Goal: Task Accomplishment & Management: Manage account settings

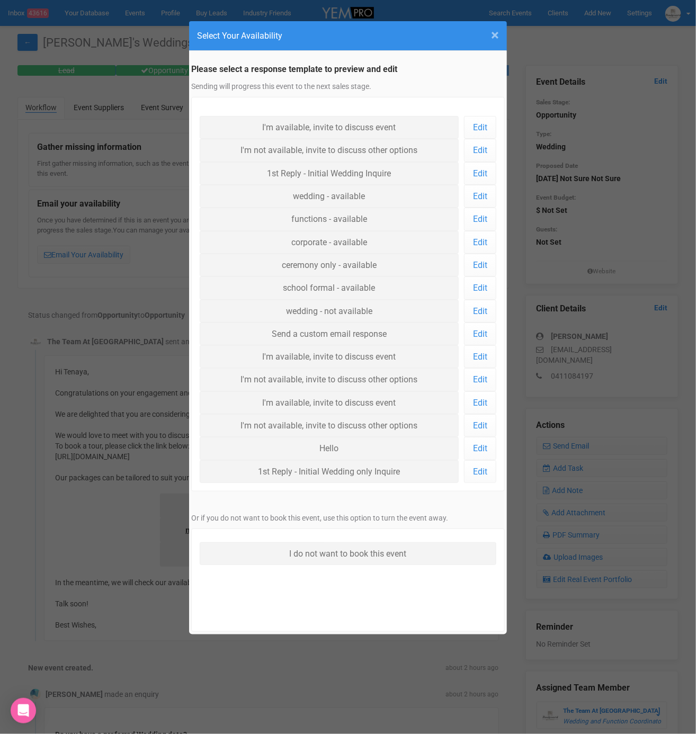
click at [491, 35] on span "×" at bounding box center [495, 34] width 8 height 17
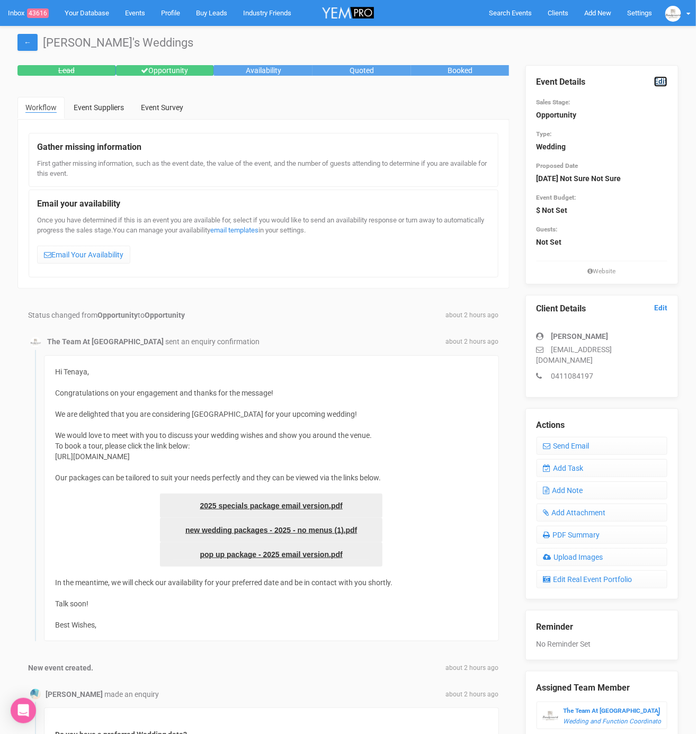
click at [664, 78] on link "Edit" at bounding box center [660, 81] width 13 height 10
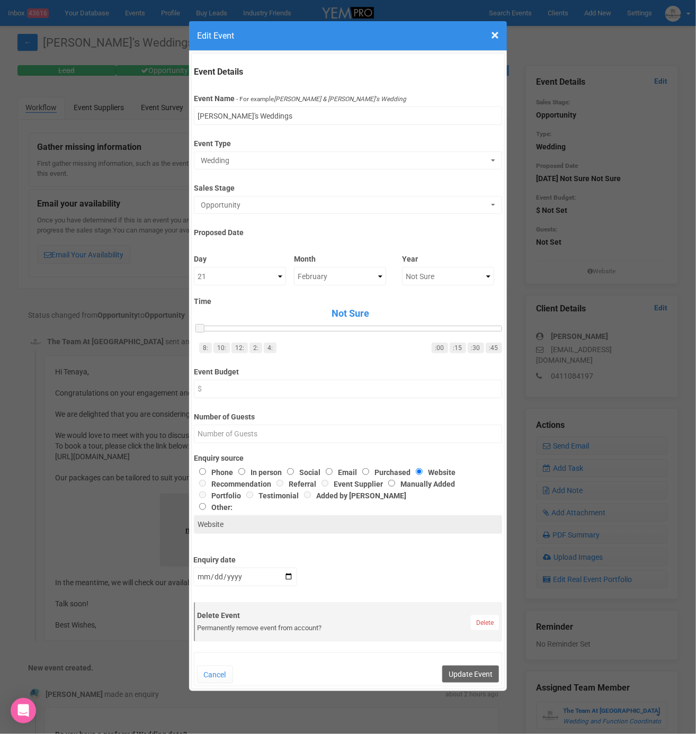
click at [106, 399] on div "× Close Edit Event Event Details Event Name - For example Cameron & Lucy's Wedd…" at bounding box center [348, 367] width 696 height 734
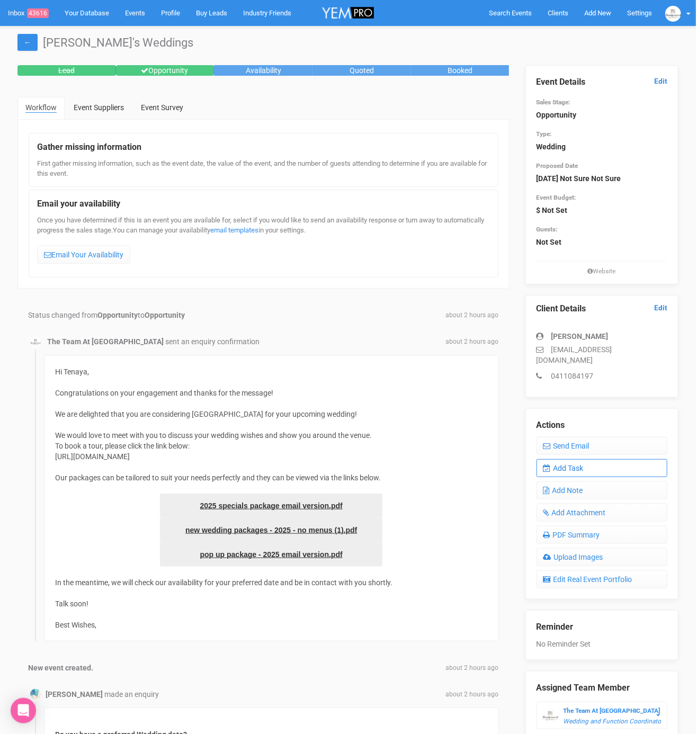
click at [646, 459] on link "Add Task" at bounding box center [601, 468] width 131 height 18
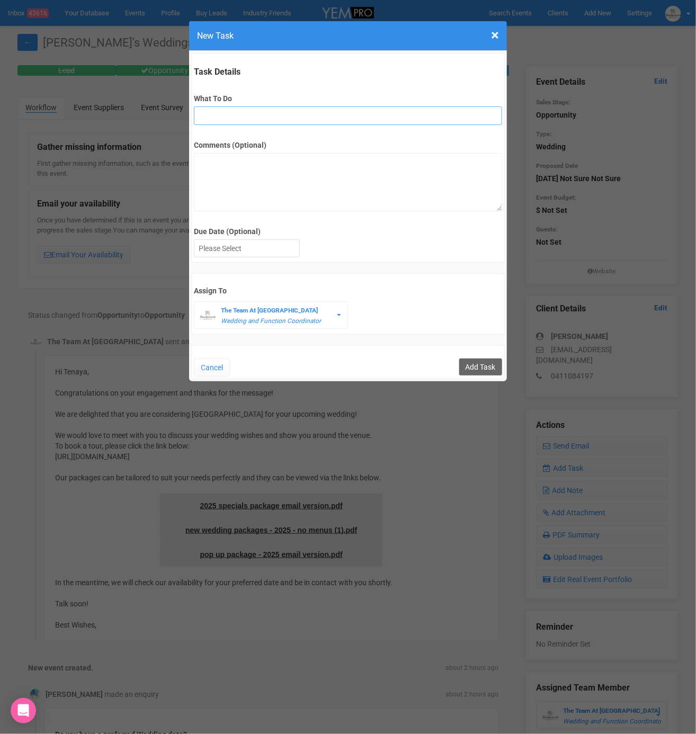
click at [244, 112] on input "What To Do" at bounding box center [348, 115] width 308 height 19
type input "FU"
click at [256, 257] on div "Due Date (Optional) Su Mo Tu We Th Fr Sa" at bounding box center [348, 243] width 308 height 34
click at [258, 244] on div at bounding box center [246, 248] width 105 height 17
click at [495, 367] on input "Add Task" at bounding box center [480, 367] width 43 height 17
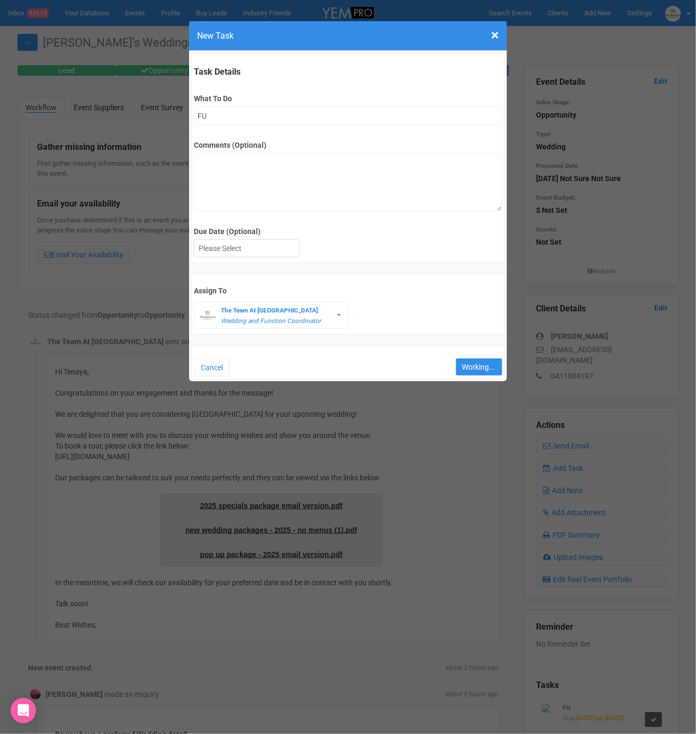
type input "Save"
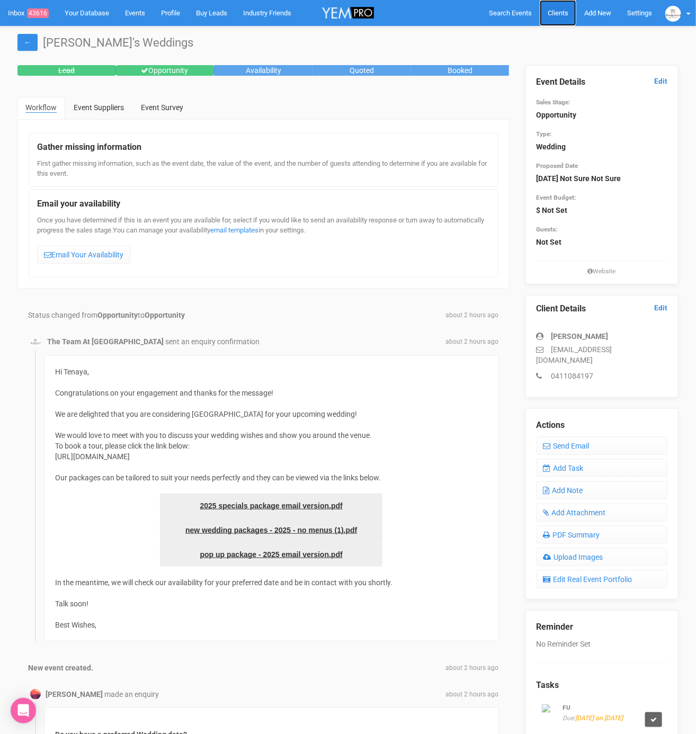
click at [567, 11] on span "Clients" at bounding box center [558, 13] width 21 height 8
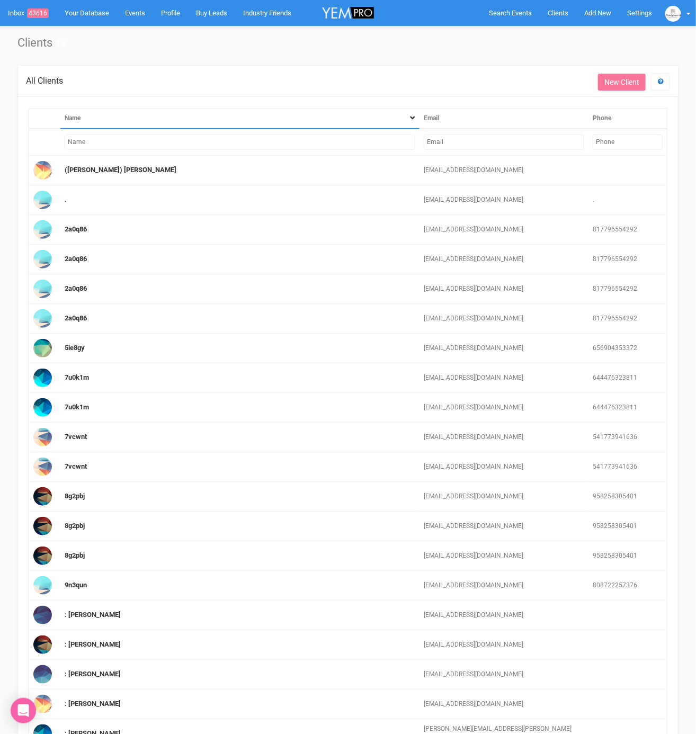
click at [470, 144] on input "text" at bounding box center [504, 142] width 160 height 15
paste input "sofia.donato98@gmail.com"
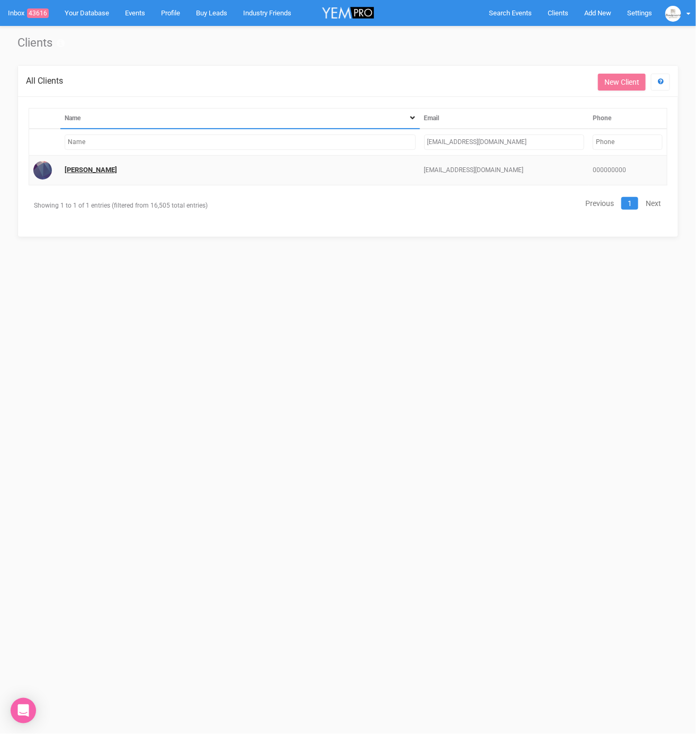
type input "sofia.donato98@gmail.com"
click at [100, 172] on link "Sofia Donato" at bounding box center [91, 170] width 52 height 8
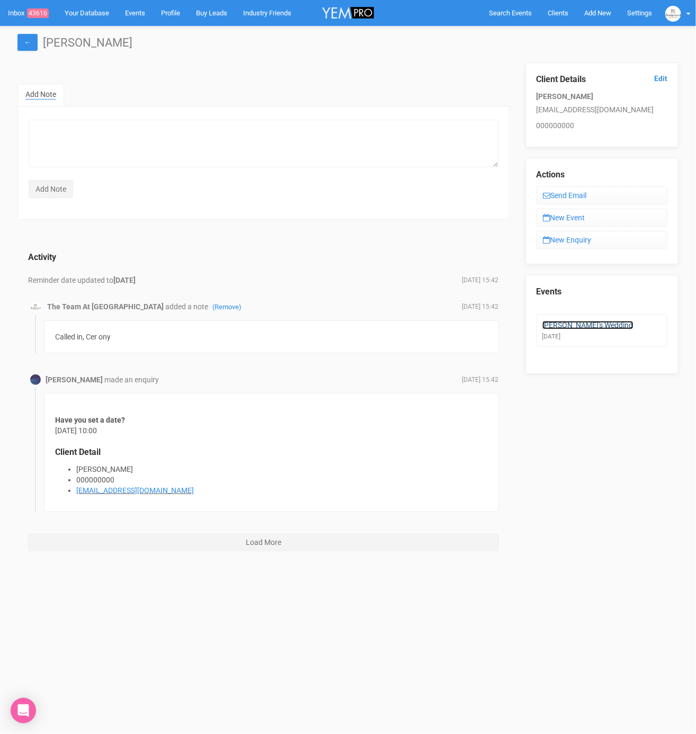
click at [562, 324] on link "Sofia's Wedding" at bounding box center [587, 325] width 91 height 8
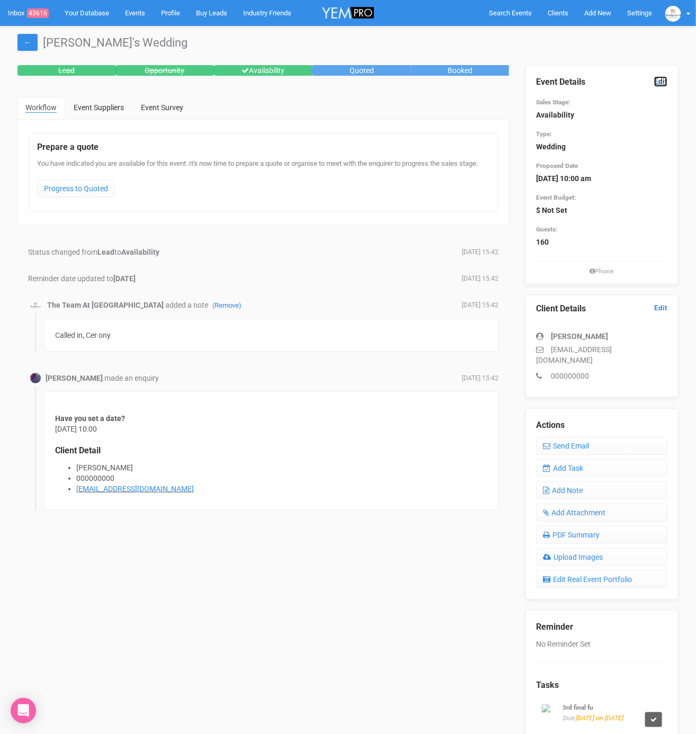
click at [664, 77] on link "Edit" at bounding box center [660, 81] width 13 height 10
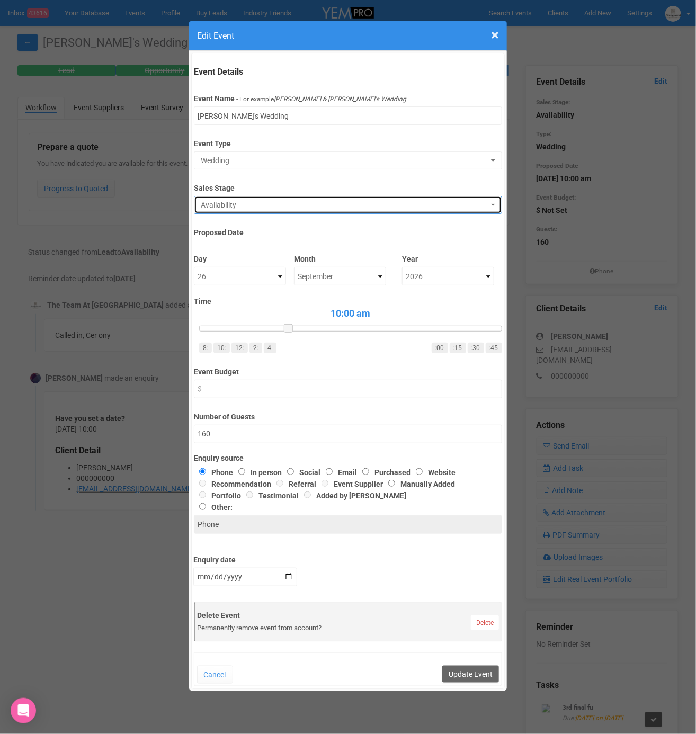
click at [273, 203] on span "Availability" at bounding box center [344, 205] width 287 height 11
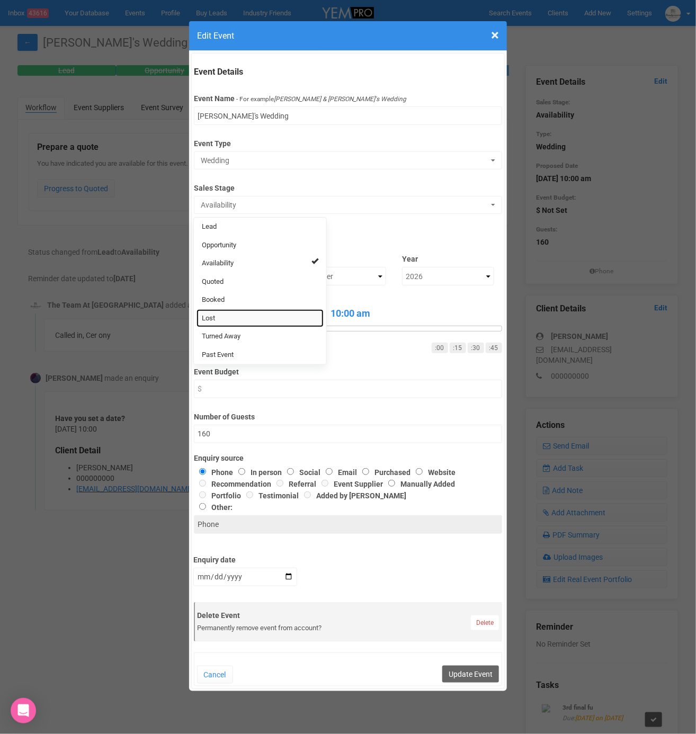
click at [242, 325] on link "Lost" at bounding box center [259, 318] width 127 height 19
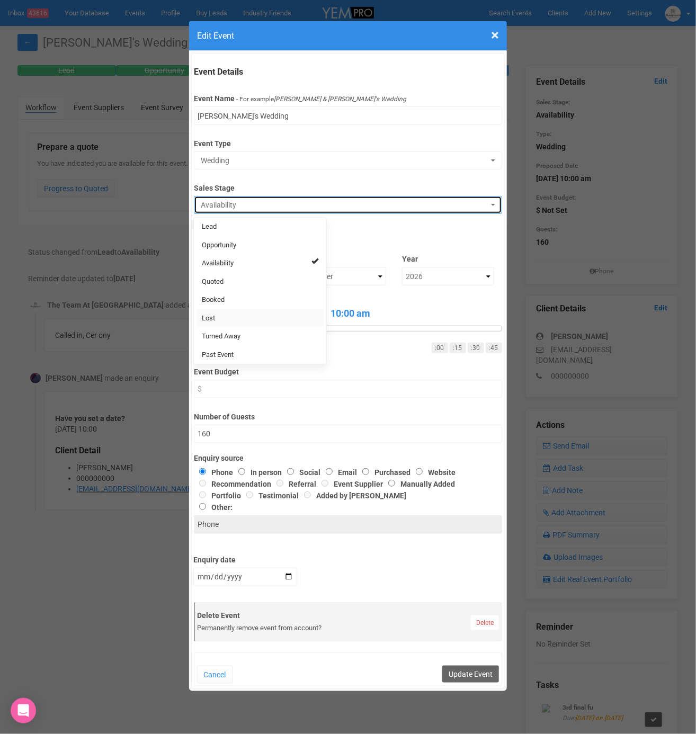
select select "10"
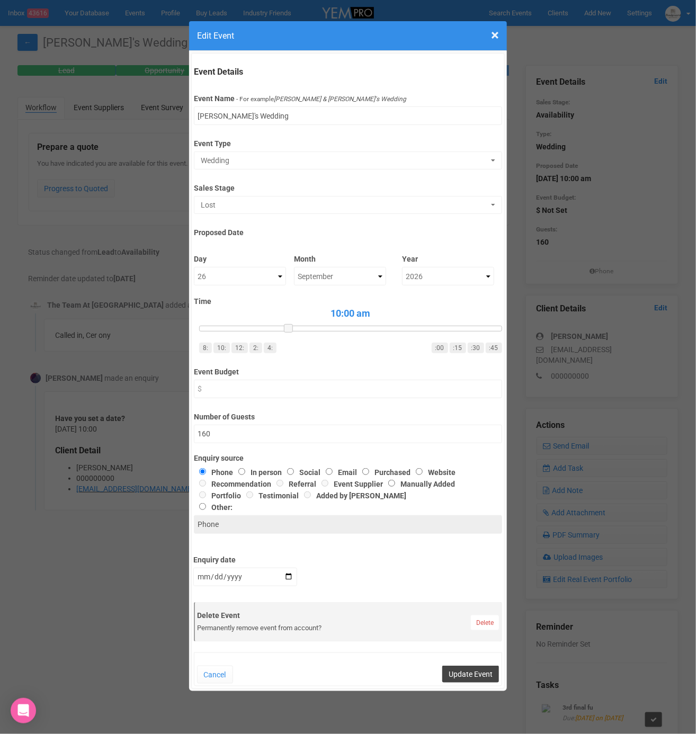
click at [488, 673] on button "Update Event" at bounding box center [470, 674] width 57 height 17
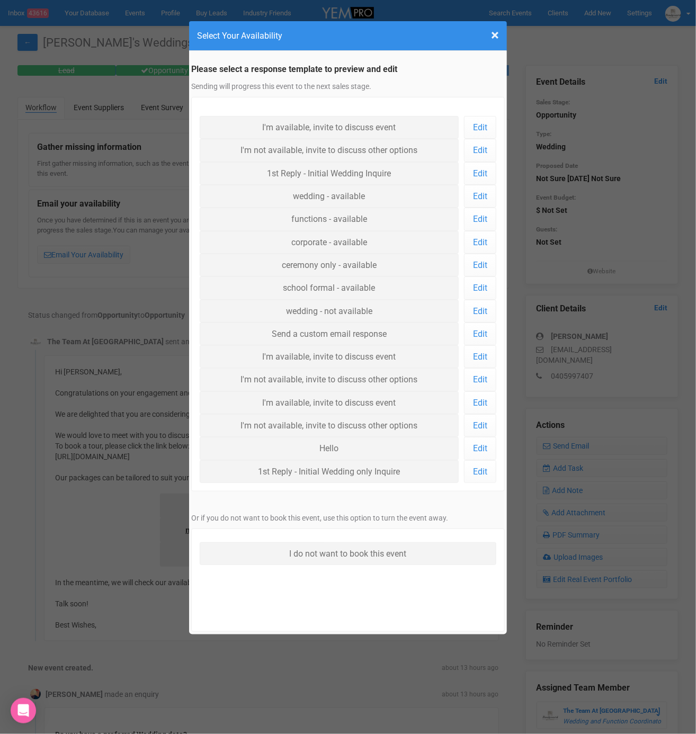
click at [489, 30] on h4 "Select Your Availability" at bounding box center [348, 35] width 302 height 13
click at [494, 31] on span "×" at bounding box center [495, 34] width 8 height 17
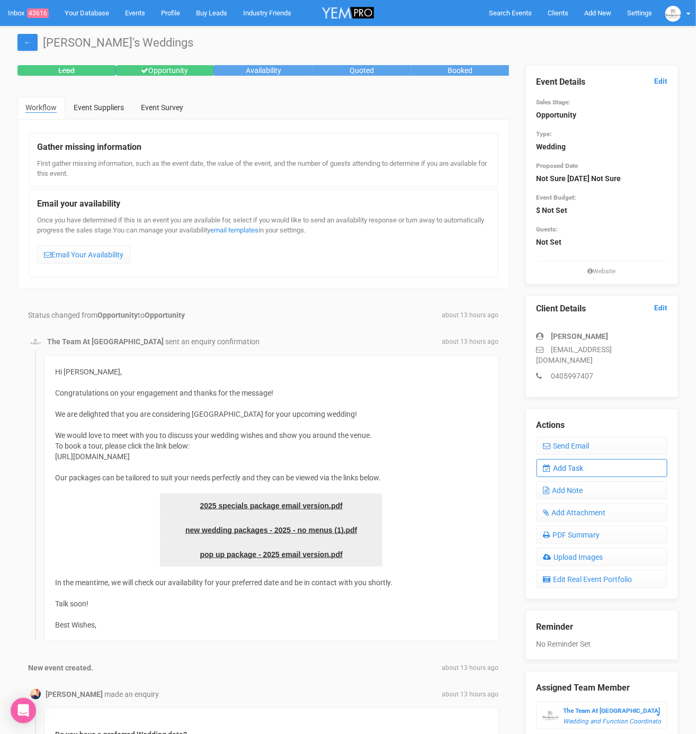
click at [575, 459] on link "Add Task" at bounding box center [601, 468] width 131 height 18
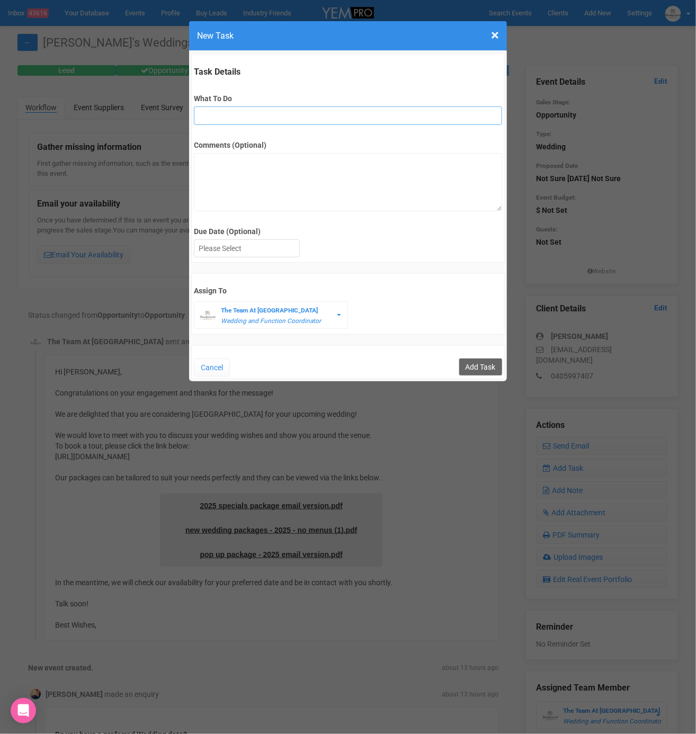
click at [224, 115] on input "What To Do" at bounding box center [348, 115] width 308 height 19
type input "INVITE (possible open day)"
drag, startPoint x: 292, startPoint y: 117, endPoint x: 136, endPoint y: 112, distance: 156.3
click at [136, 112] on div "× Close New Task Task Details What To Do INVITE (possible open day) Comments (O…" at bounding box center [348, 367] width 696 height 734
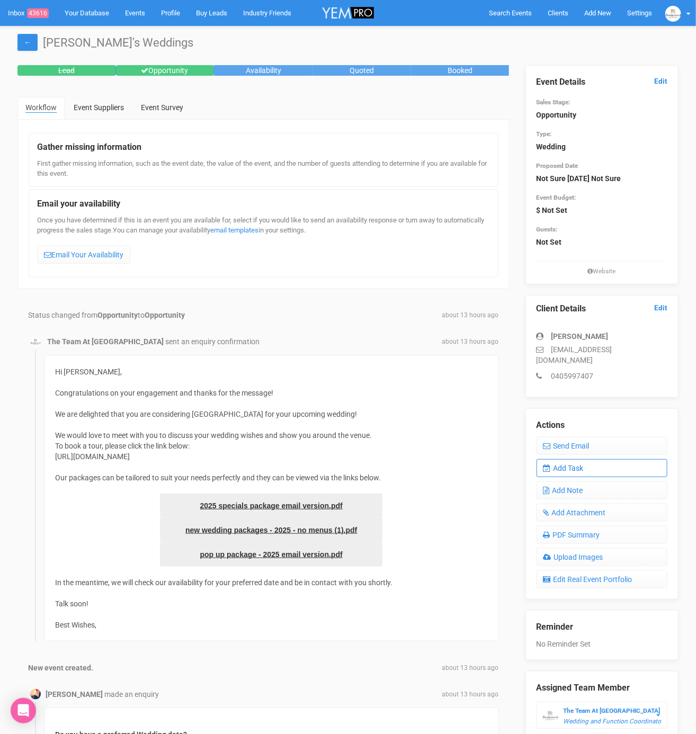
click at [560, 459] on link "Add Task" at bounding box center [601, 468] width 131 height 18
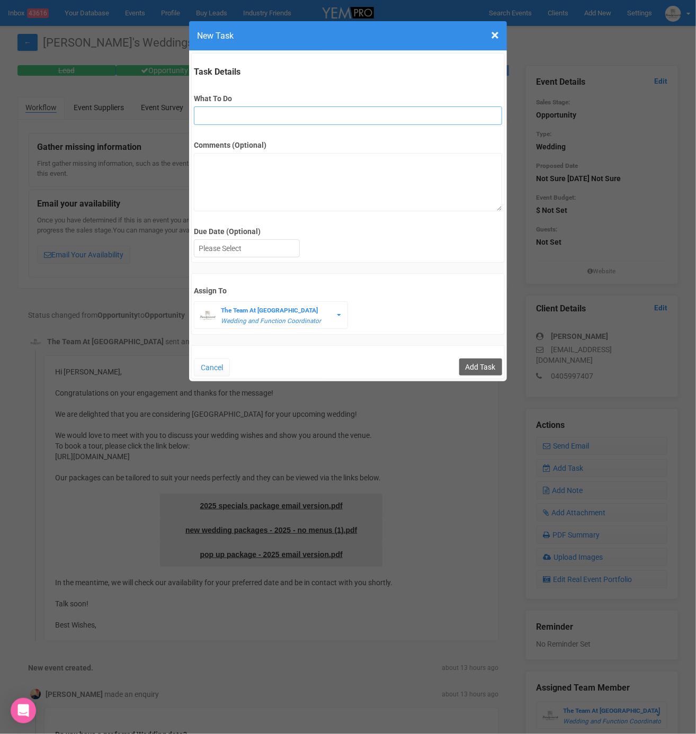
click at [224, 114] on input "What To Do" at bounding box center [348, 115] width 308 height 19
type input "FU"
click at [249, 247] on div at bounding box center [246, 248] width 105 height 17
click at [469, 371] on input "Add Task" at bounding box center [480, 367] width 43 height 17
type input "Save"
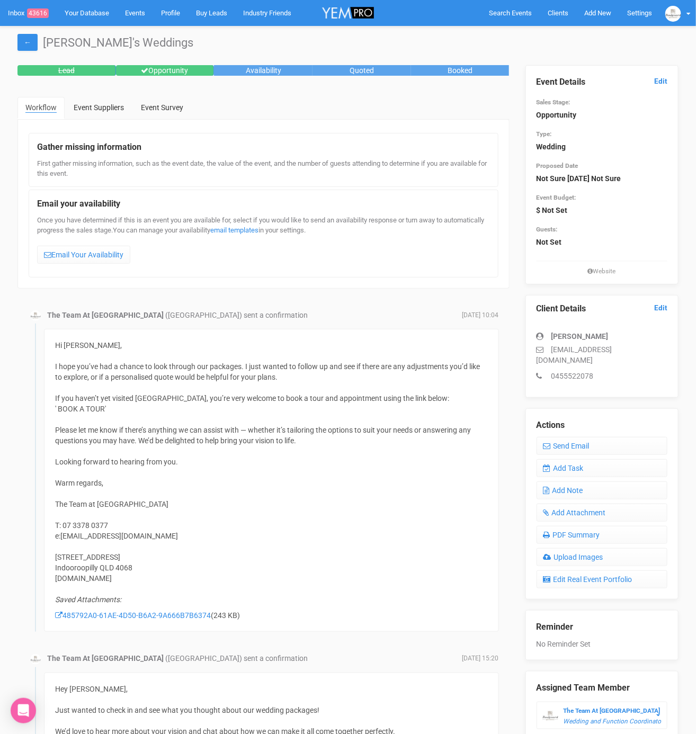
scroll to position [4, 0]
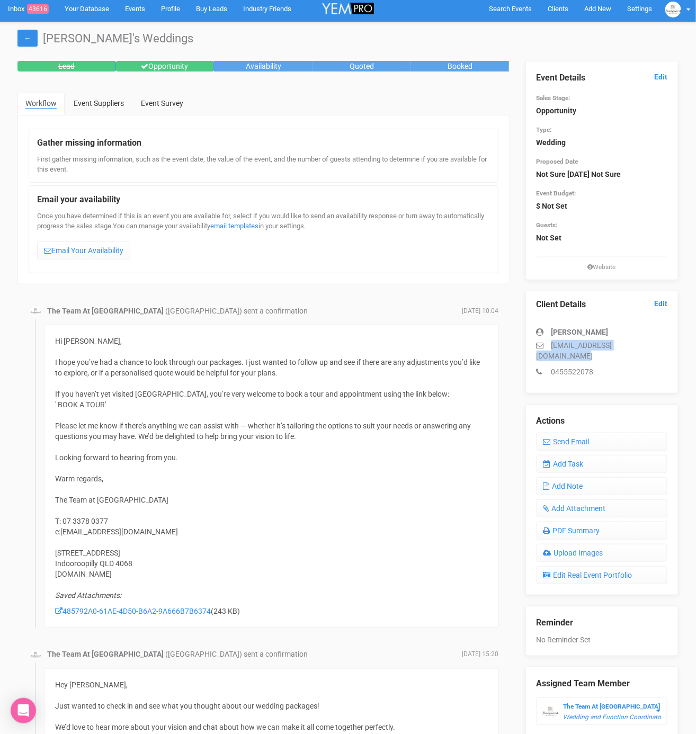
drag, startPoint x: 549, startPoint y: 341, endPoint x: 651, endPoint y: 344, distance: 102.3
click at [651, 344] on p "sophie.williams20@gmail.com" at bounding box center [601, 350] width 131 height 21
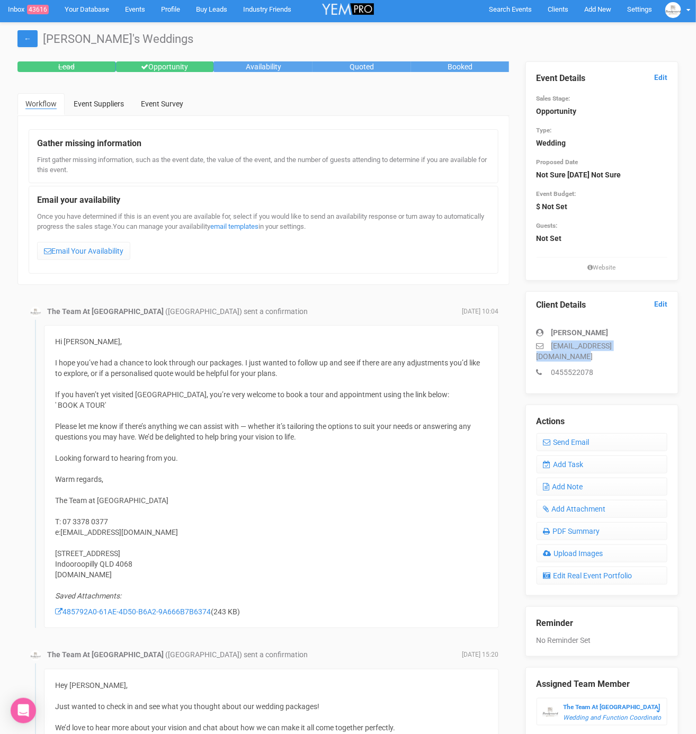
copy p "sophie.williams20@gmail.com"
click at [575, 455] on link "Add Task" at bounding box center [601, 464] width 131 height 18
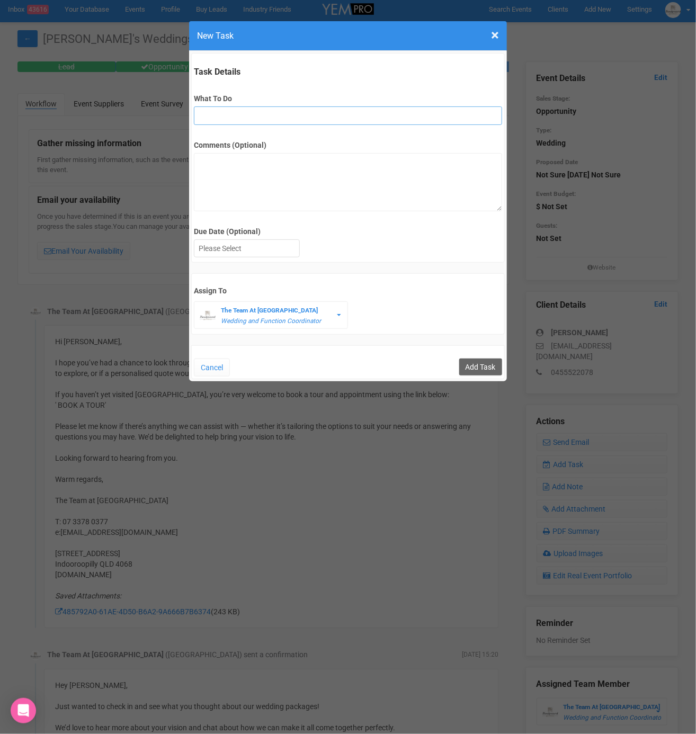
click at [217, 121] on input "What To Do" at bounding box center [348, 115] width 308 height 19
type input "Remove from yem if no response"
click at [282, 254] on div at bounding box center [246, 248] width 105 height 17
click at [478, 360] on input "Add Task" at bounding box center [480, 367] width 43 height 17
type input "Save"
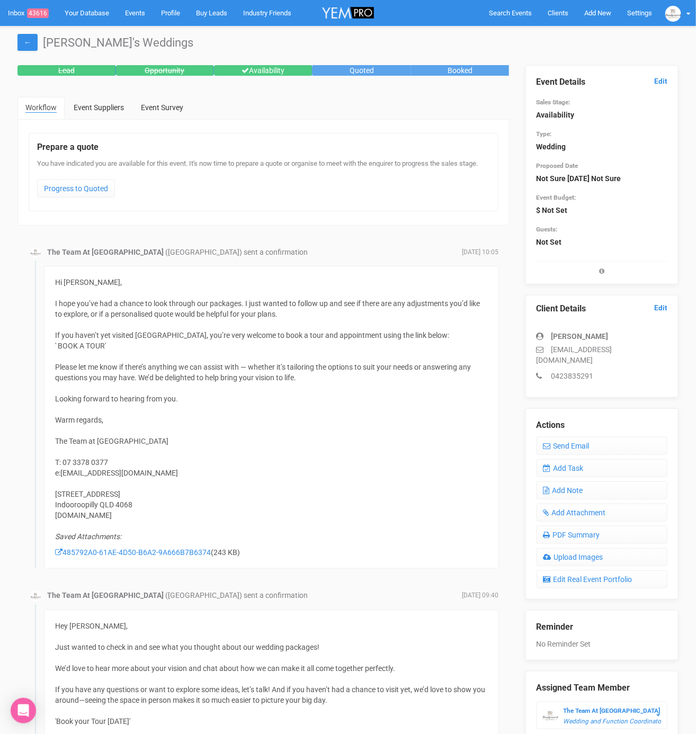
drag, startPoint x: 550, startPoint y: 347, endPoint x: 695, endPoint y: 346, distance: 145.6
copy p "hannahcrowther@hotmail.com.au"
click at [576, 459] on link "Add Task" at bounding box center [601, 468] width 131 height 18
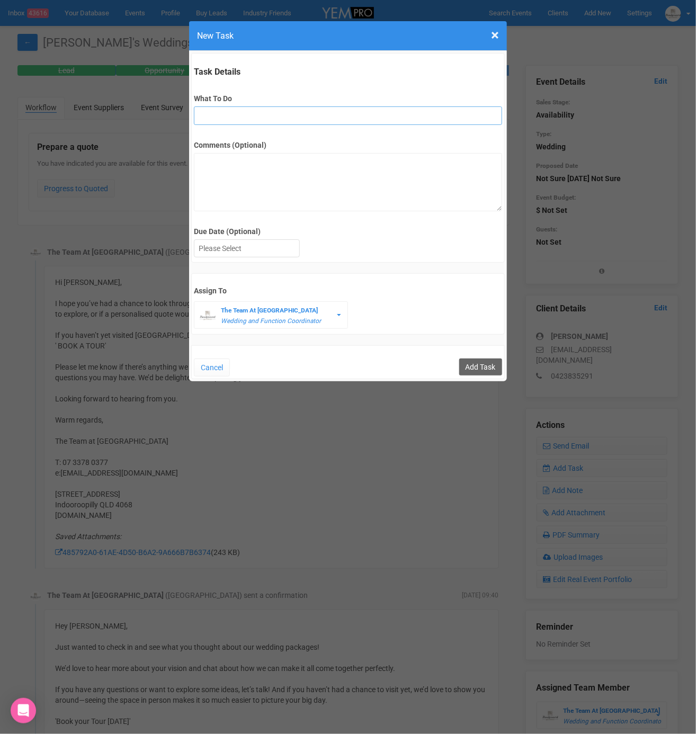
click at [232, 112] on input "What To Do" at bounding box center [348, 115] width 308 height 19
type input "Remove from yem if no response"
click at [489, 378] on div "Task Details What To Do Remove from yem if no response Comments (Optional) Due …" at bounding box center [348, 216] width 318 height 330
click at [486, 365] on input "Add Task" at bounding box center [480, 367] width 43 height 17
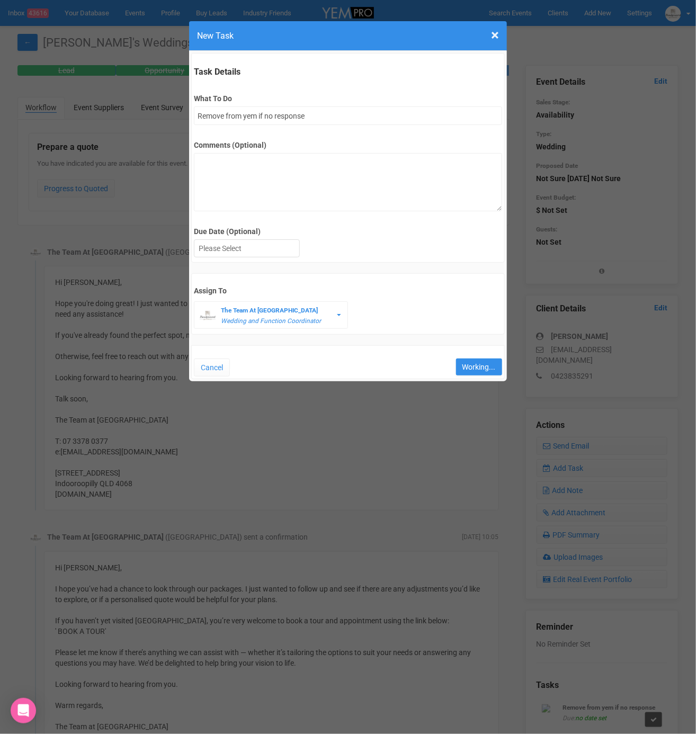
type input "Save"
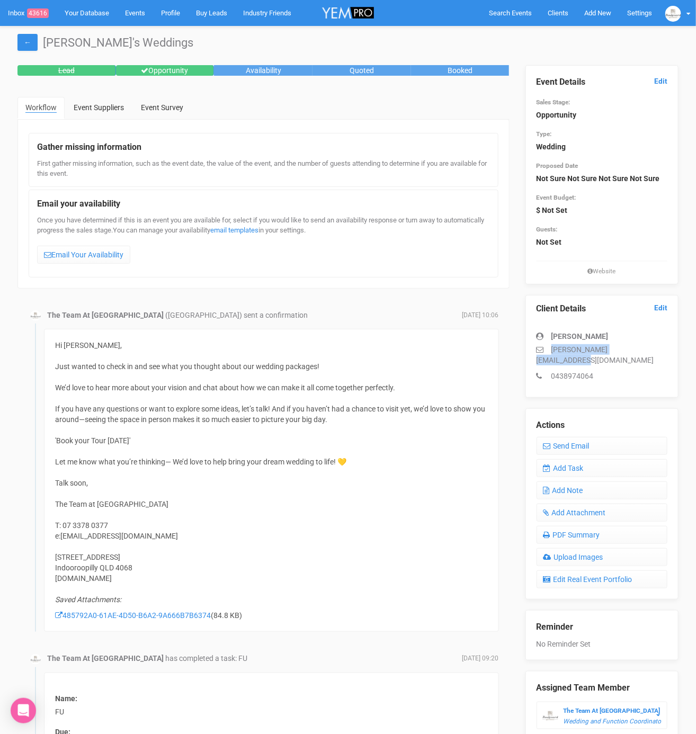
drag, startPoint x: 550, startPoint y: 346, endPoint x: 665, endPoint y: 348, distance: 114.4
click at [665, 348] on p "emilie.grosvenor@gmail.com" at bounding box center [601, 354] width 131 height 21
copy p "emilie.grosvenor@gmail.com"
click at [588, 459] on link "Add Task" at bounding box center [601, 468] width 131 height 18
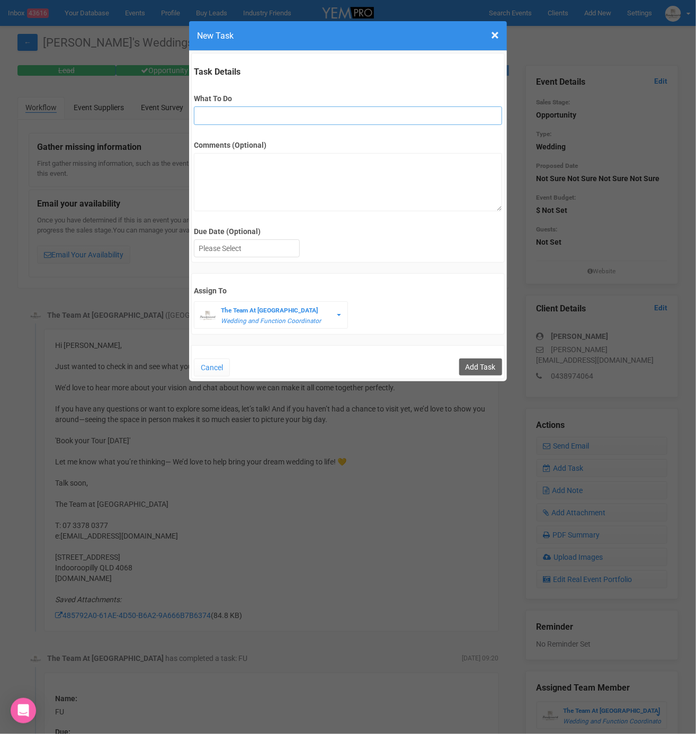
click at [222, 115] on input "What To Do" at bounding box center [348, 115] width 308 height 19
type input "3rd final fu"
click at [234, 265] on form "Task Details What To Do 3rd final fu Comments (Optional) Due Date (Optional) Su…" at bounding box center [348, 216] width 314 height 326
click at [234, 243] on div at bounding box center [246, 248] width 105 height 17
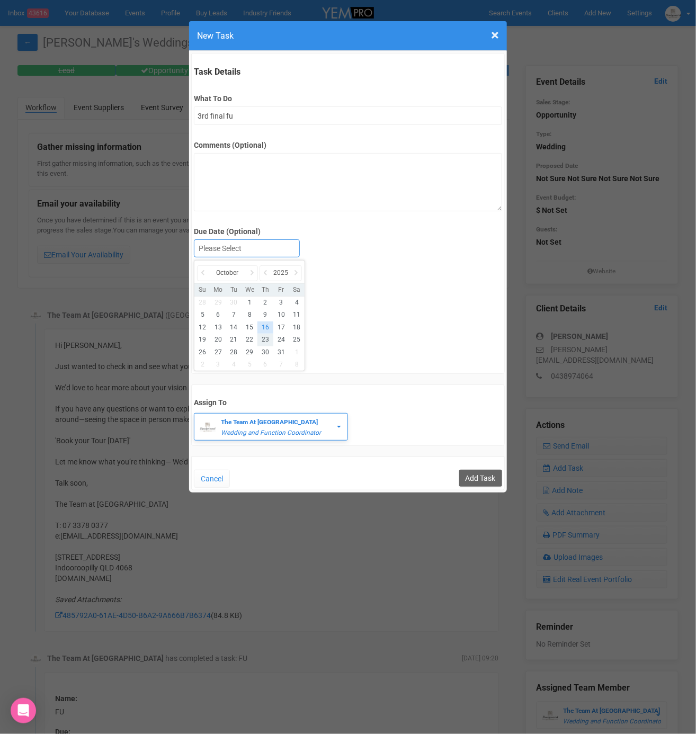
drag, startPoint x: 267, startPoint y: 336, endPoint x: 272, endPoint y: 341, distance: 6.7
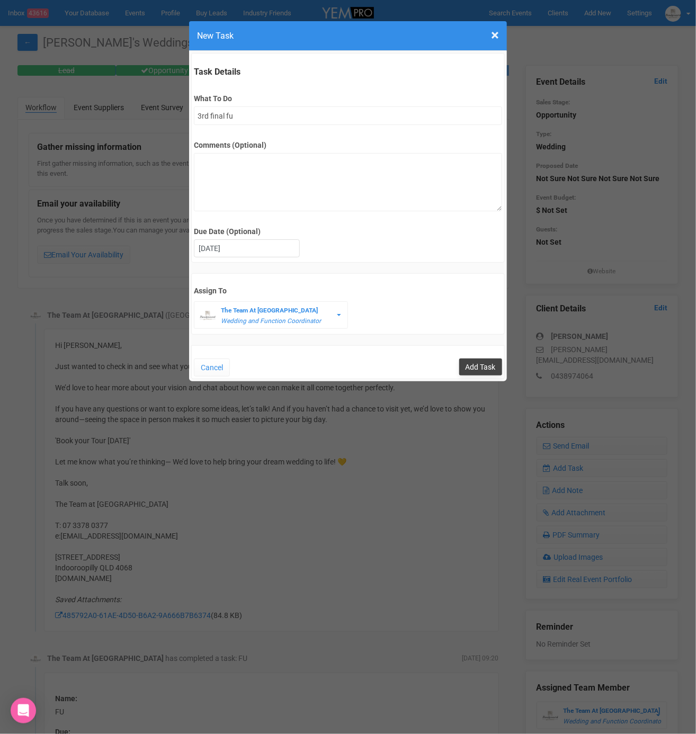
drag, startPoint x: 493, startPoint y: 345, endPoint x: 487, endPoint y: 369, distance: 24.0
click at [492, 346] on div "Cancel Add Task" at bounding box center [348, 362] width 314 height 34
click at [487, 369] on input "Add Task" at bounding box center [480, 367] width 43 height 17
type input "Save"
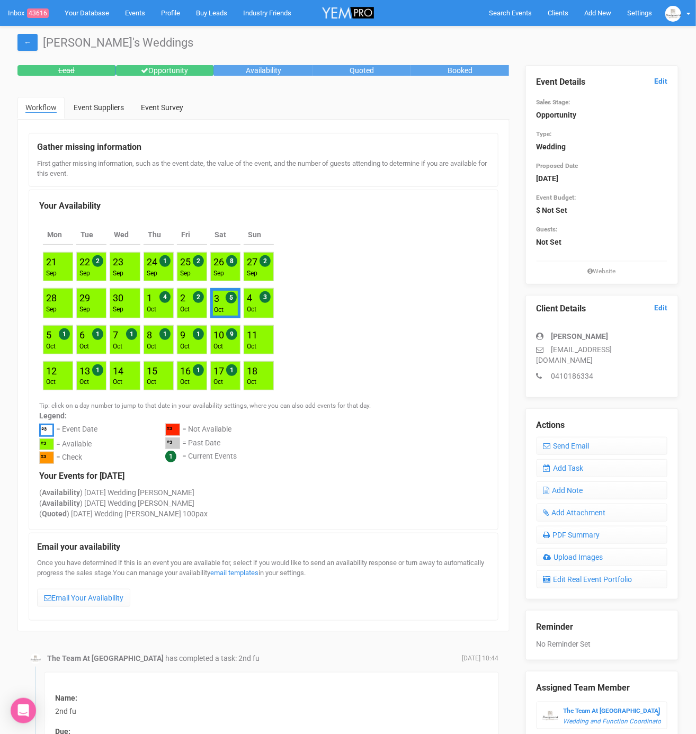
drag, startPoint x: 551, startPoint y: 348, endPoint x: 660, endPoint y: 345, distance: 109.1
click at [661, 344] on p "[EMAIL_ADDRESS][DOMAIN_NAME]" at bounding box center [601, 354] width 131 height 21
drag, startPoint x: 655, startPoint y: 350, endPoint x: 547, endPoint y: 346, distance: 108.1
click at [547, 346] on p "[EMAIL_ADDRESS][DOMAIN_NAME]" at bounding box center [601, 354] width 131 height 21
copy p "[EMAIL_ADDRESS][DOMAIN_NAME]"
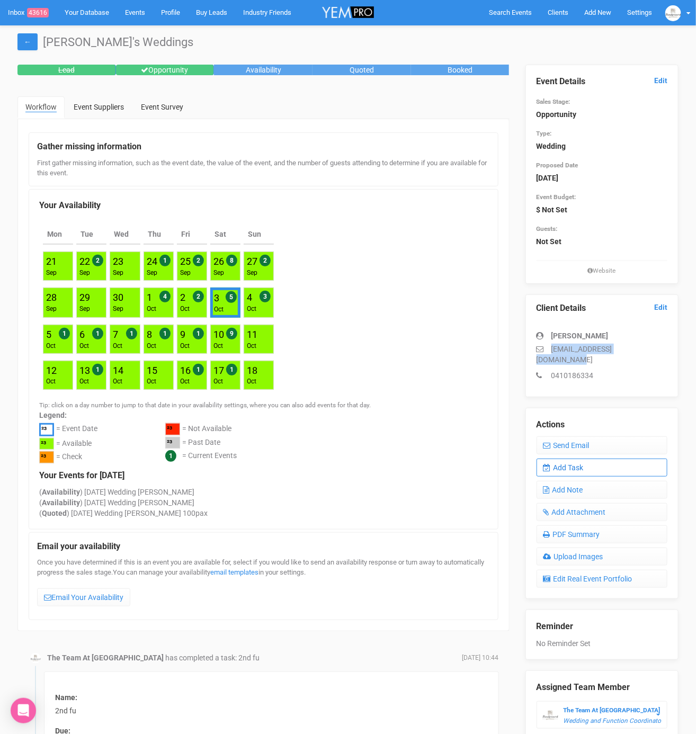
scroll to position [3, 0]
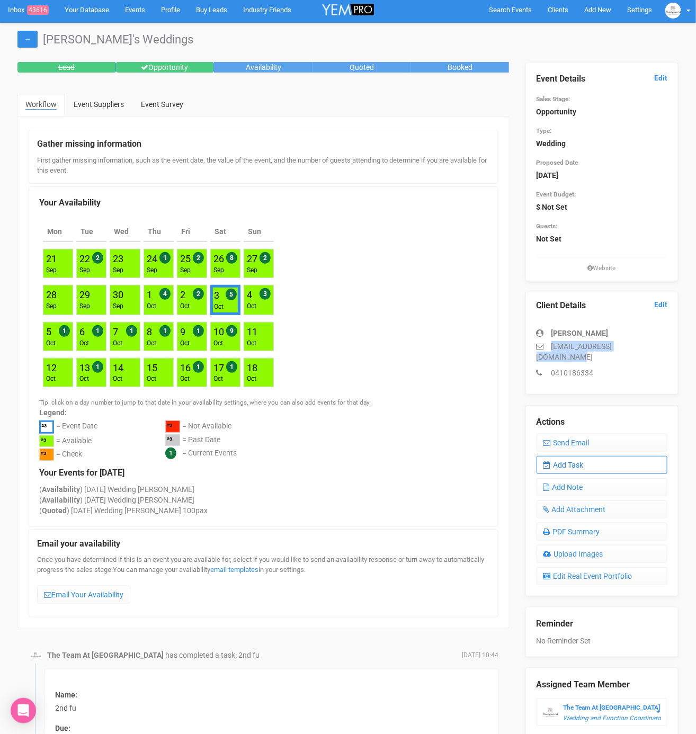
click at [586, 459] on link "Add Task" at bounding box center [601, 465] width 131 height 18
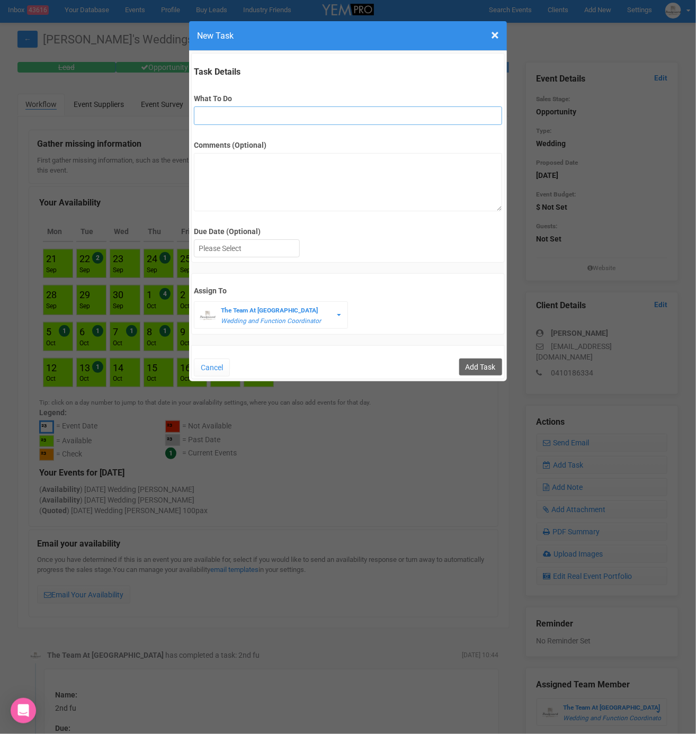
click at [236, 117] on input "What To Do" at bounding box center [348, 115] width 308 height 19
type input "FU"
click at [499, 31] on div "× Close New Task" at bounding box center [348, 36] width 318 height 30
click at [496, 33] on span "×" at bounding box center [495, 34] width 8 height 17
